Goal: Check status: Check status

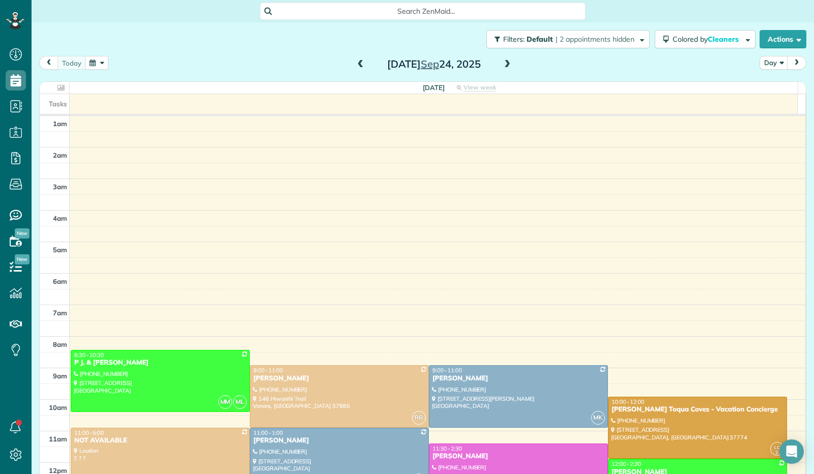
scroll to position [188, 0]
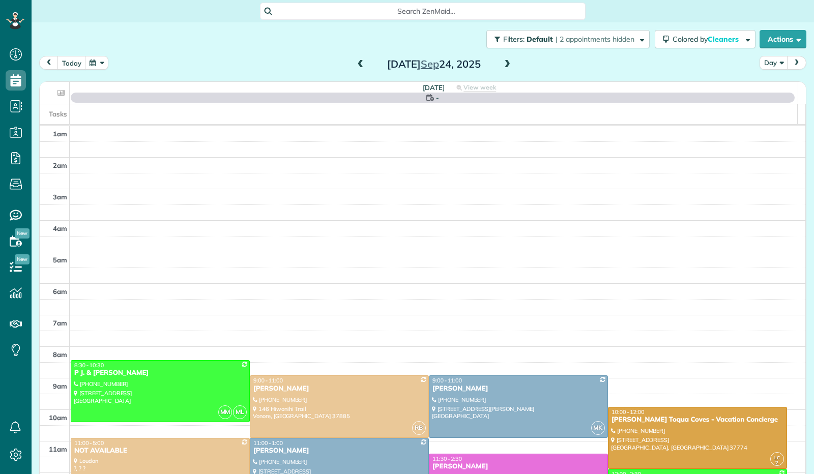
scroll to position [188, 0]
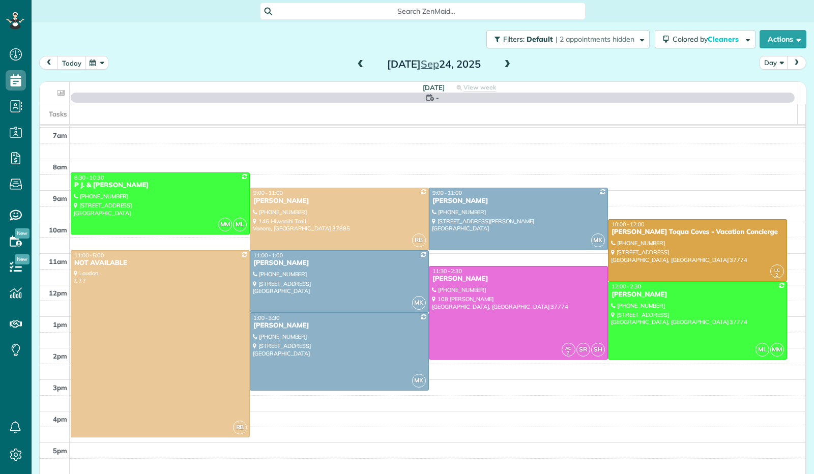
click at [72, 57] on button "today" at bounding box center [71, 63] width 28 height 14
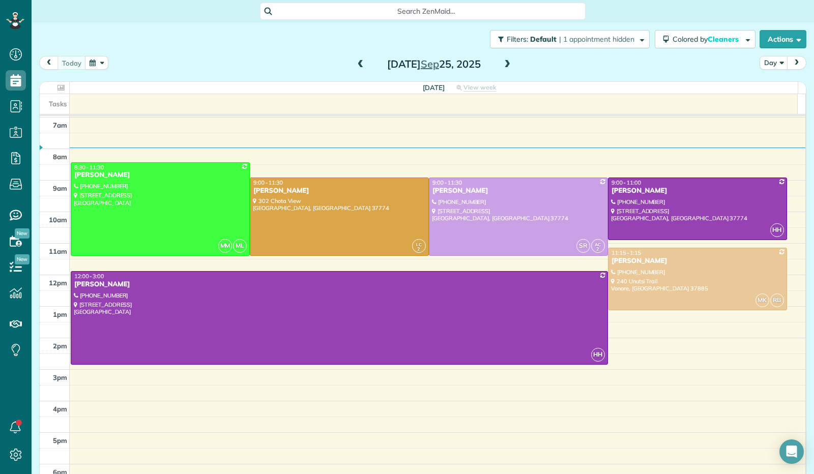
click at [502, 57] on span at bounding box center [507, 64] width 11 height 15
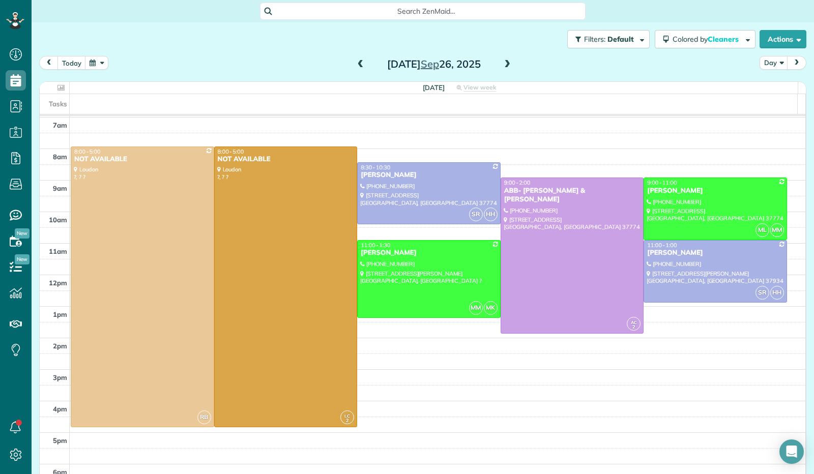
click at [355, 66] on span at bounding box center [360, 64] width 11 height 9
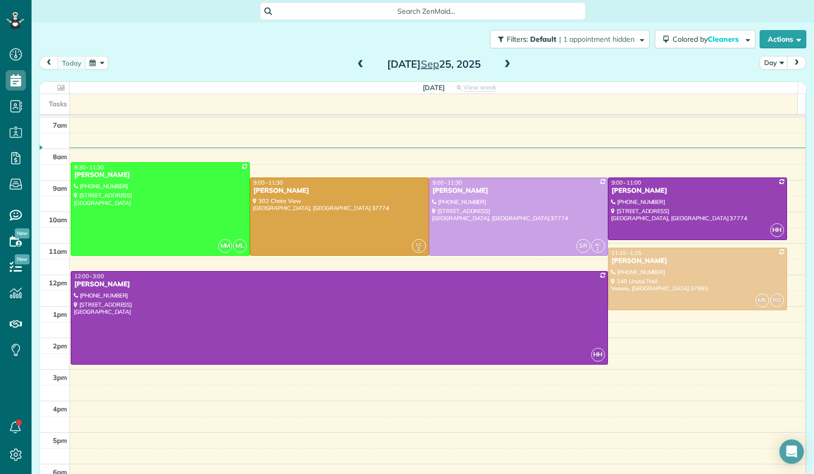
click at [507, 68] on span at bounding box center [507, 64] width 11 height 9
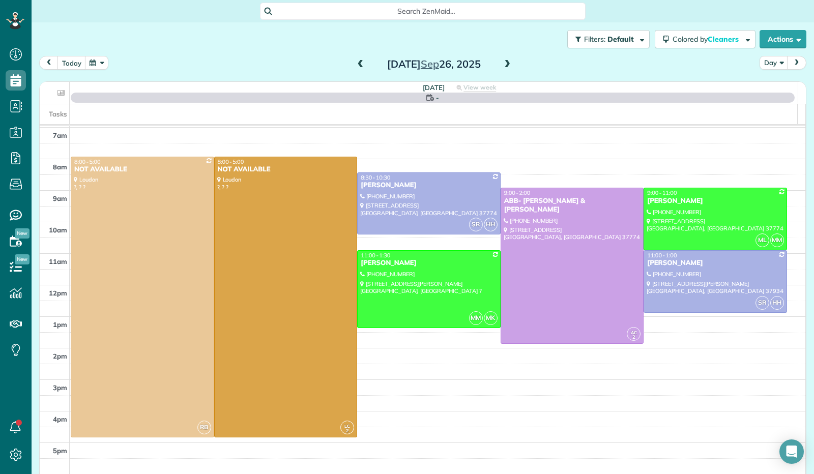
click at [507, 68] on span at bounding box center [507, 64] width 11 height 9
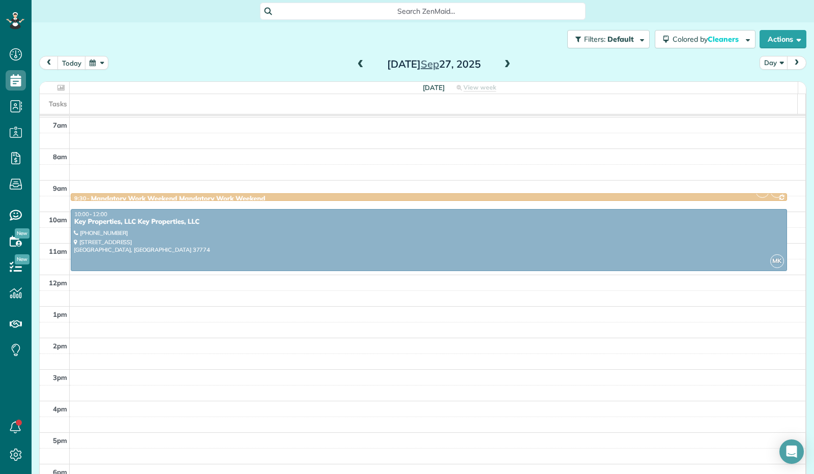
click at [507, 68] on span at bounding box center [507, 64] width 11 height 9
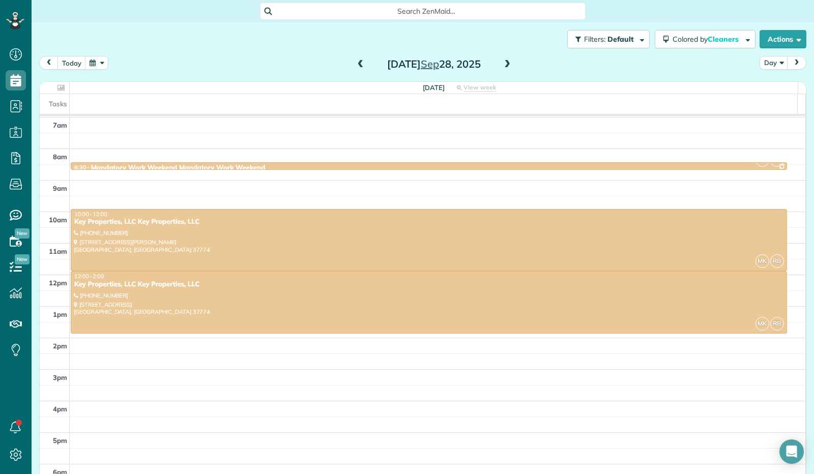
click at [507, 68] on span at bounding box center [507, 64] width 11 height 9
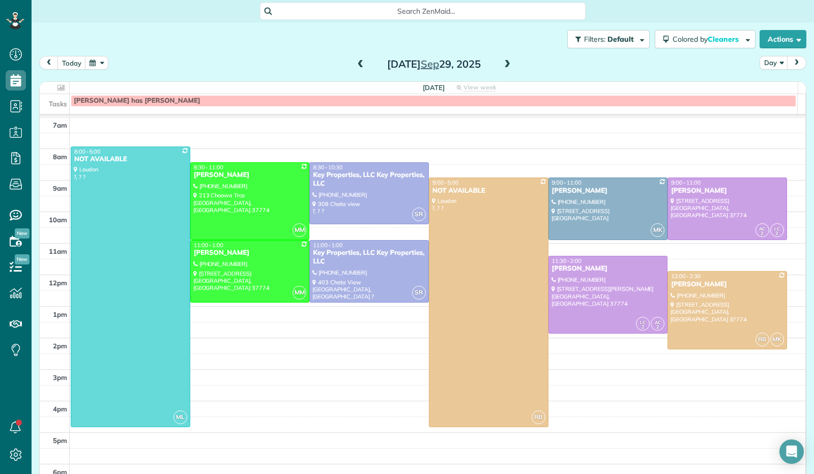
click at [355, 65] on span at bounding box center [360, 64] width 11 height 9
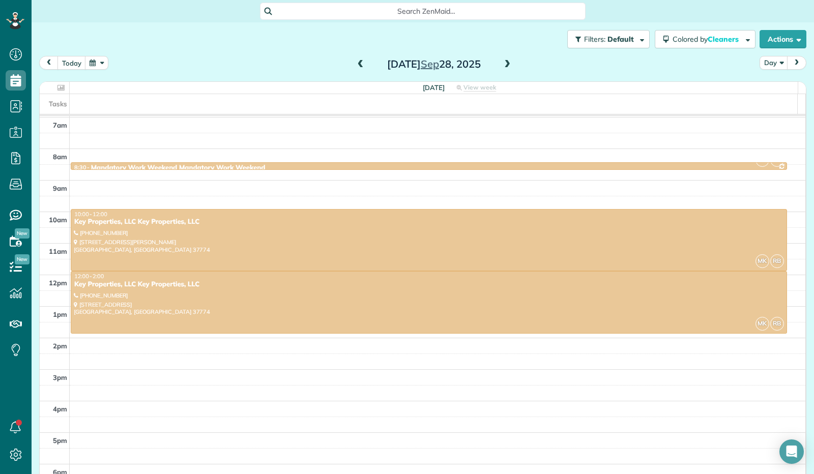
click at [355, 65] on span at bounding box center [360, 64] width 11 height 9
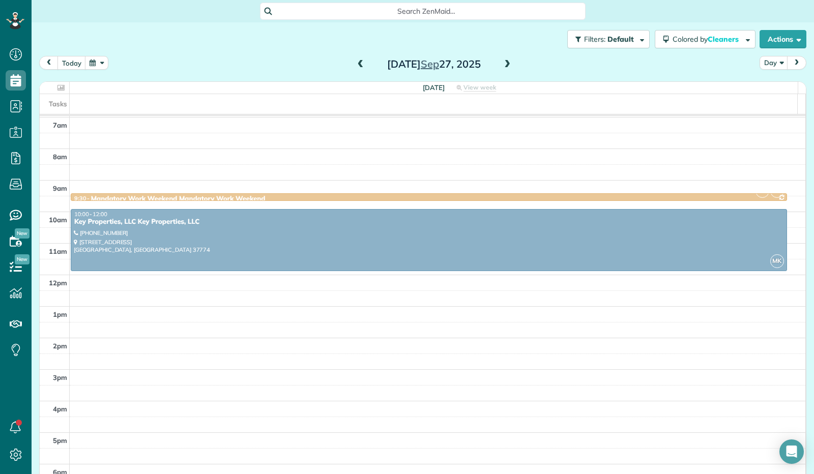
click at [506, 62] on span at bounding box center [507, 64] width 11 height 9
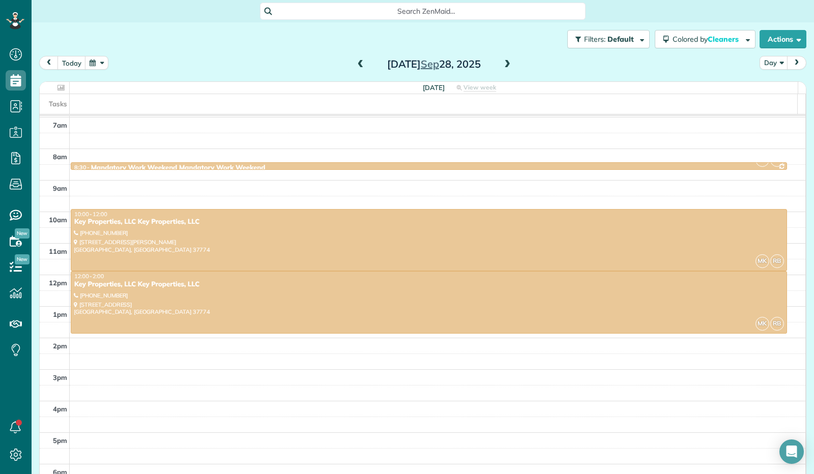
click at [506, 62] on span at bounding box center [507, 64] width 11 height 9
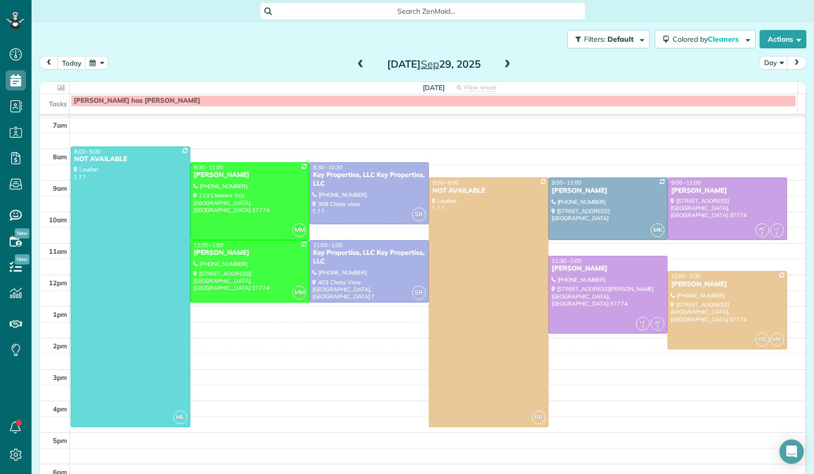
click at [506, 62] on span at bounding box center [507, 64] width 11 height 9
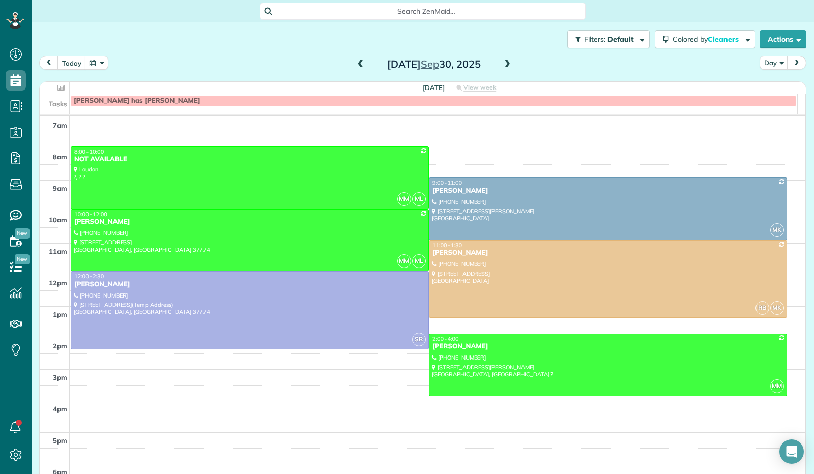
click at [506, 62] on span at bounding box center [507, 64] width 11 height 9
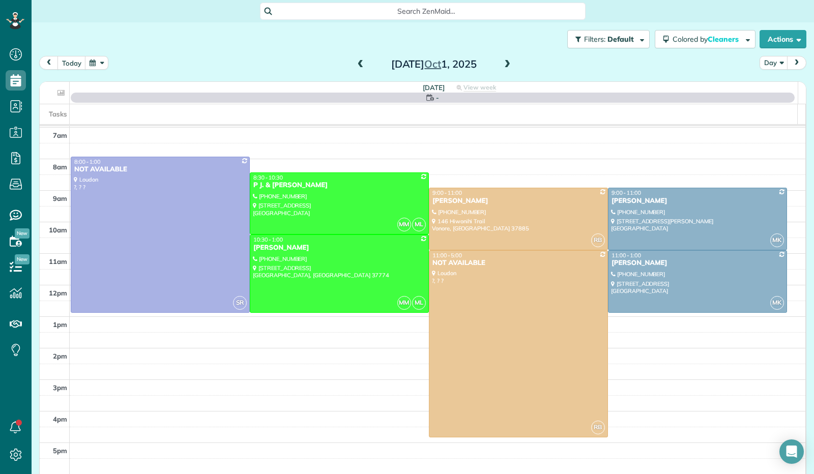
click at [506, 63] on span at bounding box center [507, 64] width 11 height 9
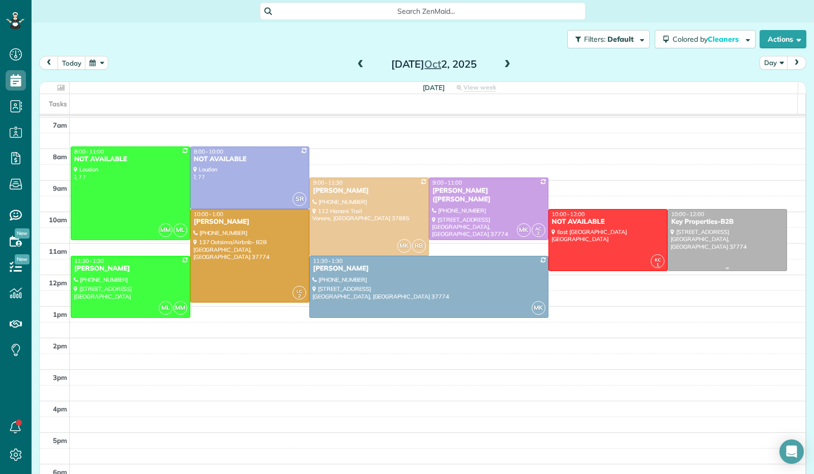
click at [710, 243] on div at bounding box center [727, 241] width 119 height 62
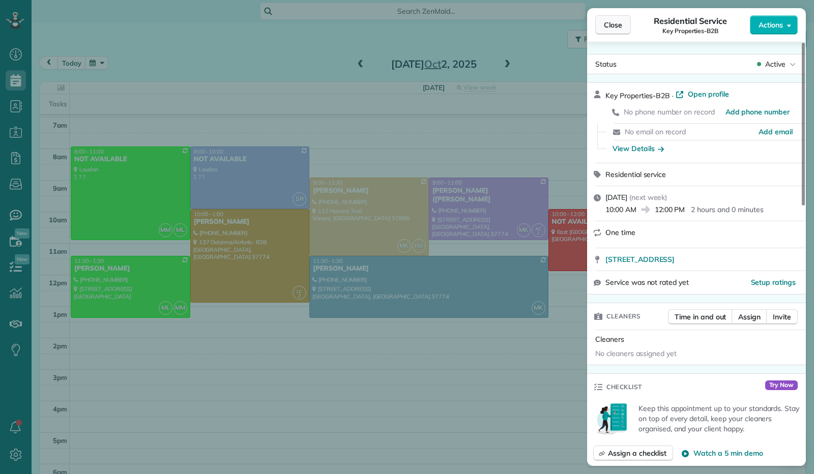
click at [614, 32] on button "Close" at bounding box center [613, 24] width 36 height 19
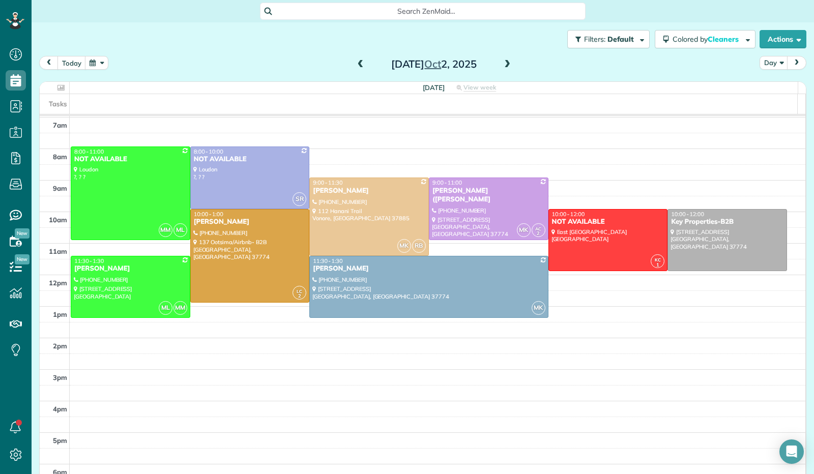
click at [505, 68] on span at bounding box center [507, 64] width 11 height 9
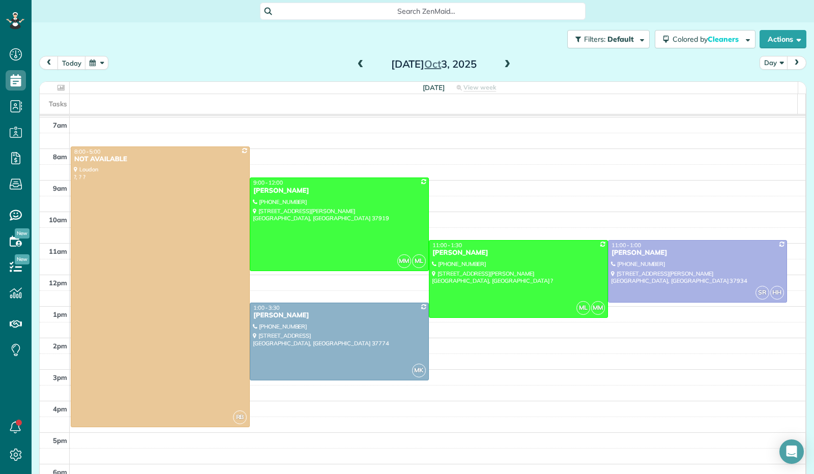
click at [505, 68] on span at bounding box center [507, 64] width 11 height 9
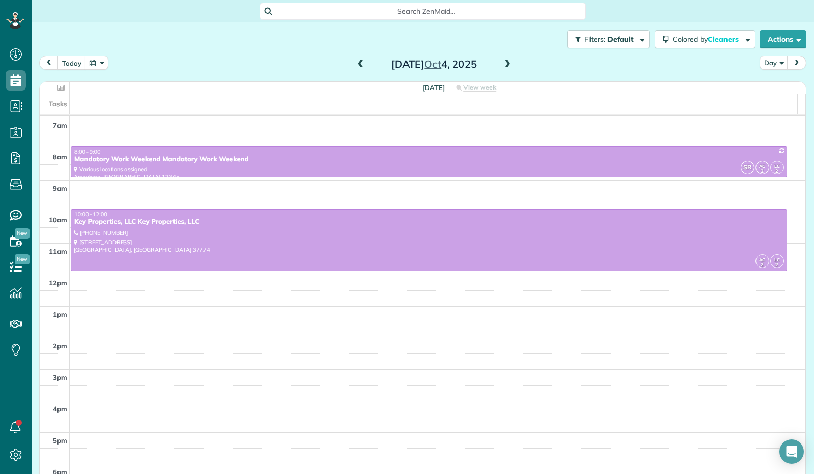
click at [505, 68] on span at bounding box center [507, 64] width 11 height 9
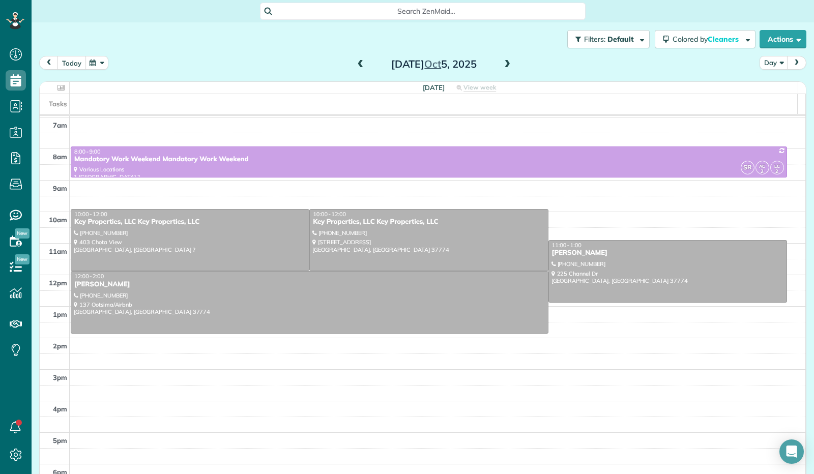
click at [71, 62] on button "today" at bounding box center [71, 63] width 28 height 14
